Goal: Task Accomplishment & Management: Use online tool/utility

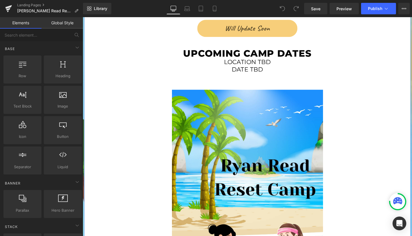
scroll to position [858, 0]
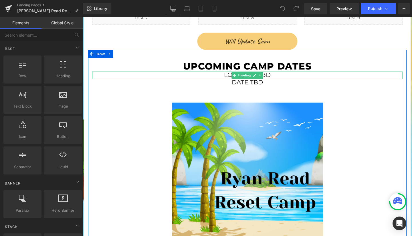
click at [231, 74] on h1 "location TBD" at bounding box center [256, 77] width 327 height 7
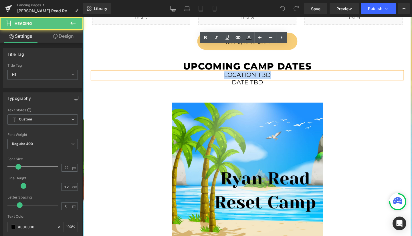
drag, startPoint x: 229, startPoint y: 51, endPoint x: 278, endPoint y: 54, distance: 48.5
click at [278, 74] on h1 "location TBD" at bounding box center [256, 77] width 327 height 7
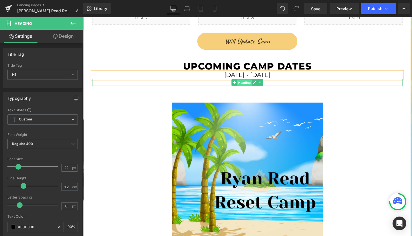
click at [251, 83] on span "Heading" at bounding box center [252, 86] width 15 height 7
click at [233, 82] on h1 "date tbd" at bounding box center [256, 85] width 327 height 7
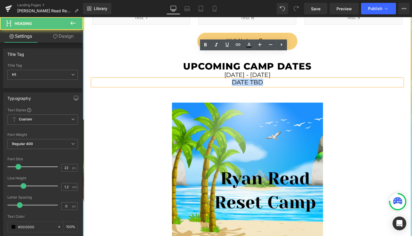
drag, startPoint x: 236, startPoint y: 58, endPoint x: 272, endPoint y: 58, distance: 35.2
click at [272, 82] on h1 "date tbd" at bounding box center [256, 85] width 327 height 7
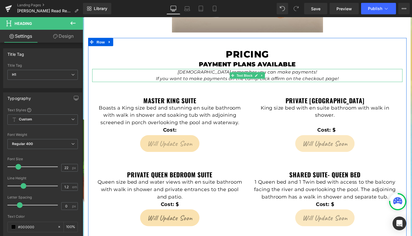
scroll to position [1214, 0]
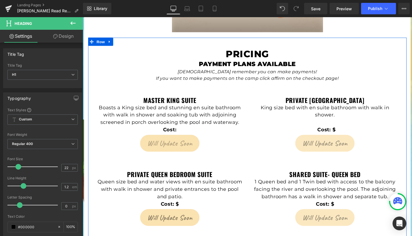
click at [398, 124] on p at bounding box center [337, 128] width 155 height 8
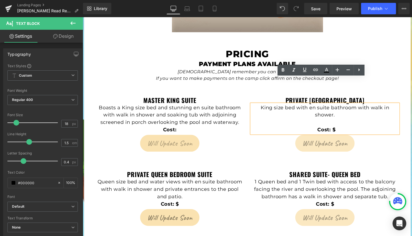
click at [251, 85] on div "Master King Suite Heading Boasts a King size bed and stunning en suite bathroom…" at bounding box center [256, 123] width 327 height 77
